Goal: Task Accomplishment & Management: Manage account settings

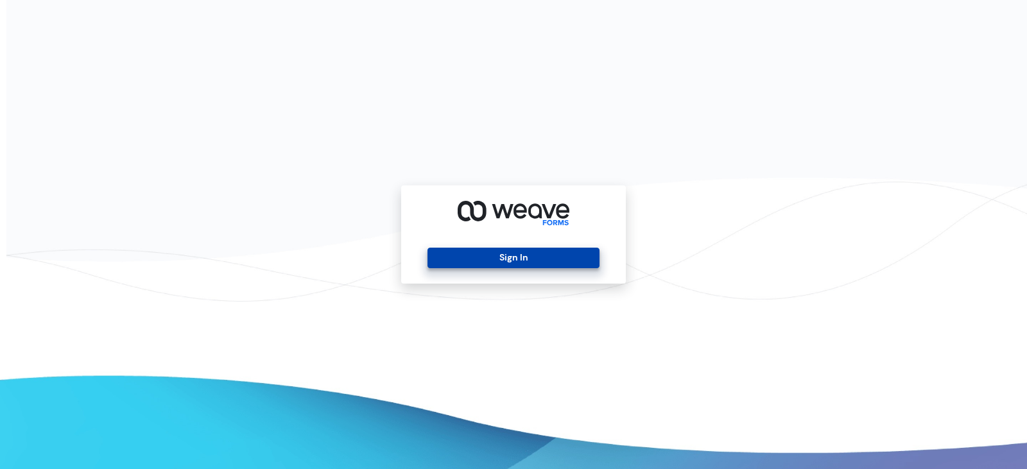
click at [524, 254] on button "Sign In" at bounding box center [512, 258] width 171 height 21
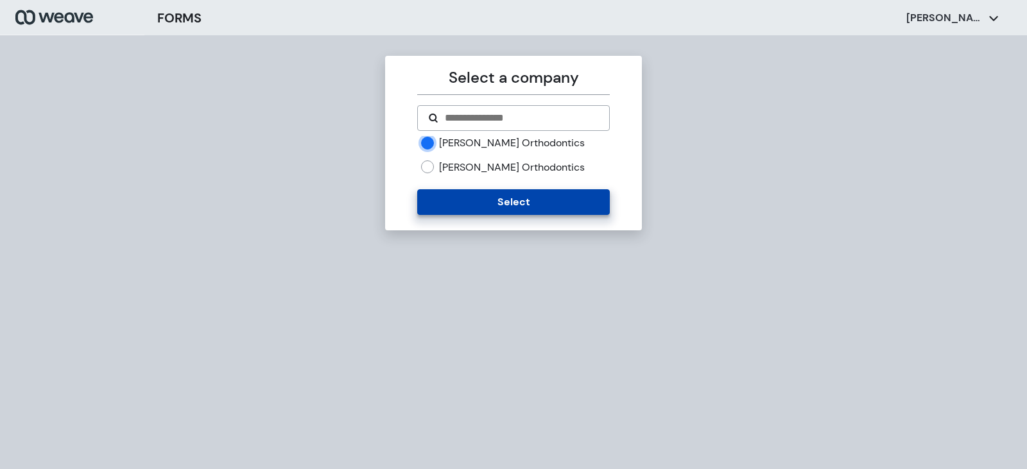
click at [514, 196] on button "Select" at bounding box center [513, 202] width 192 height 26
